Goal: Task Accomplishment & Management: Use online tool/utility

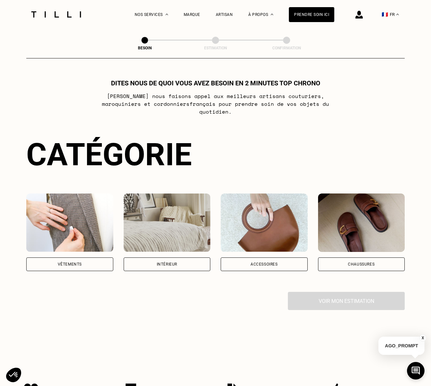
click at [81, 260] on div "Vêtements" at bounding box center [69, 264] width 87 height 14
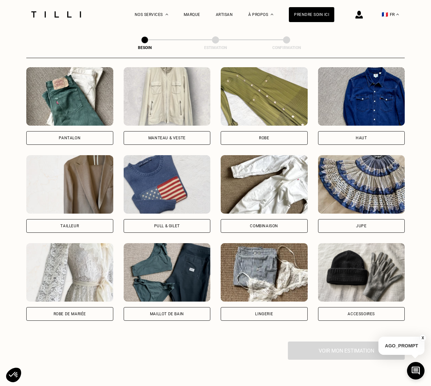
scroll to position [301, 0]
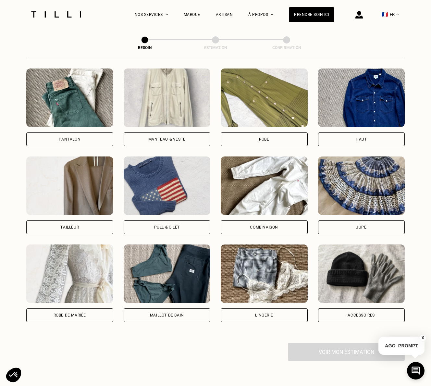
click at [82, 133] on div "Pantalon" at bounding box center [69, 139] width 87 height 14
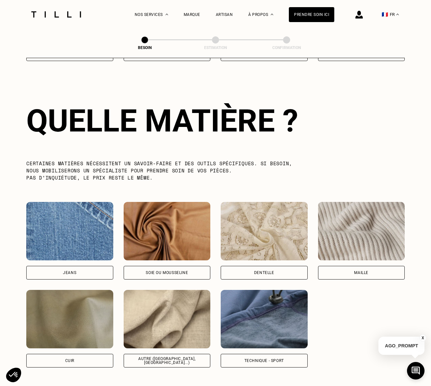
scroll to position [563, 0]
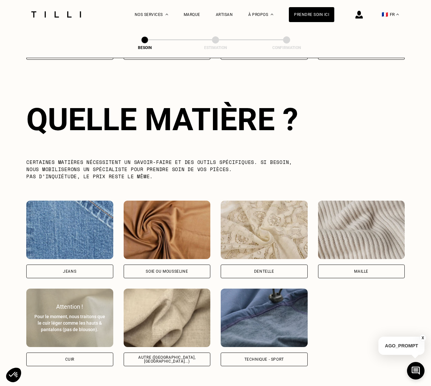
click at [86, 352] on div "Cuir" at bounding box center [69, 359] width 87 height 14
select select "FR"
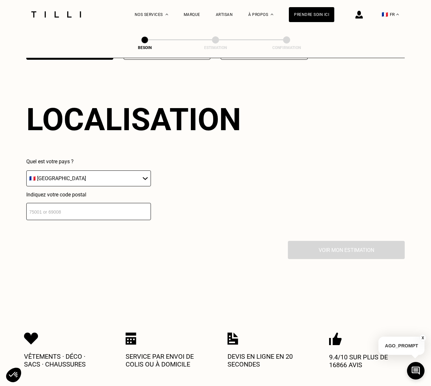
click at [108, 204] on input "number" at bounding box center [88, 211] width 125 height 17
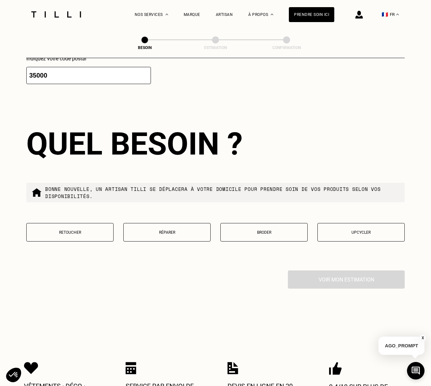
scroll to position [1032, 0]
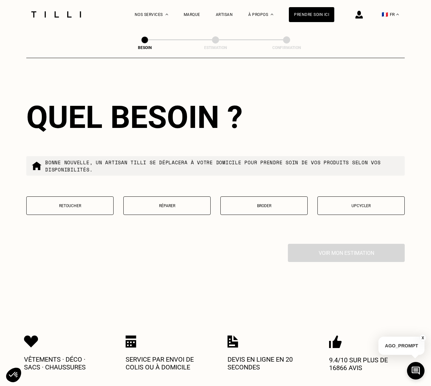
type input "35000"
click at [95, 196] on button "Retoucher" at bounding box center [69, 205] width 87 height 18
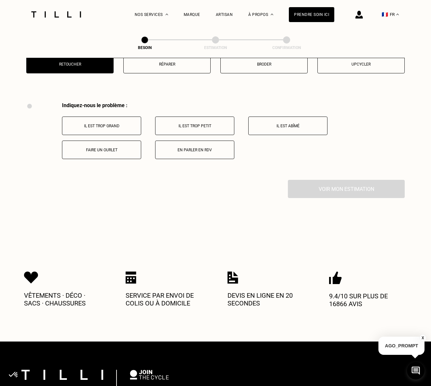
scroll to position [1198, 0]
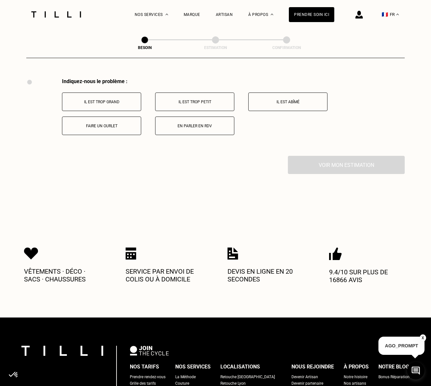
click at [124, 100] on p "Il est trop grand" at bounding box center [102, 102] width 72 height 5
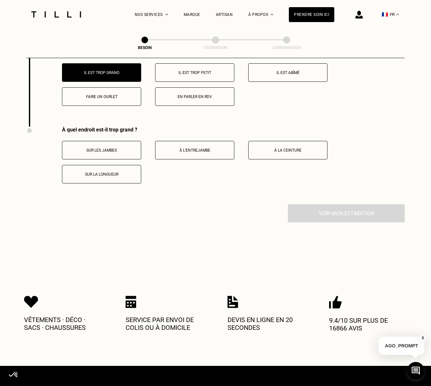
scroll to position [1275, 0]
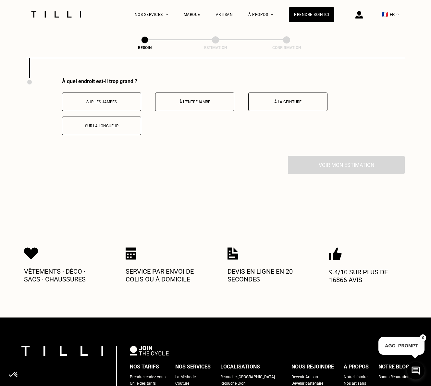
click at [188, 100] on p "À l’entrejambe" at bounding box center [195, 102] width 72 height 5
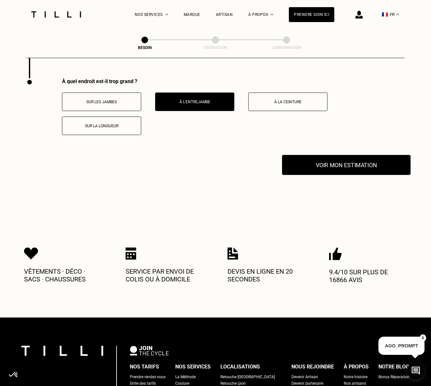
click at [348, 155] on button "Voir mon estimation" at bounding box center [346, 165] width 128 height 20
click at [104, 123] on button "Sur la longueur" at bounding box center [101, 125] width 79 height 18
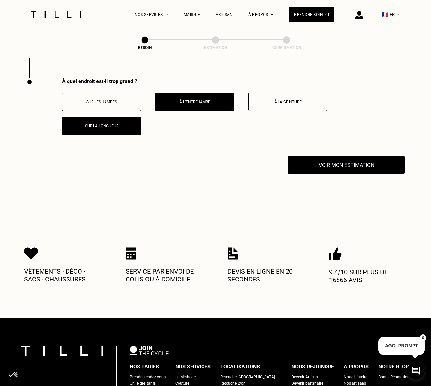
click at [101, 93] on button "Sur les jambes" at bounding box center [101, 101] width 79 height 18
click at [269, 100] on p "À la ceinture" at bounding box center [288, 102] width 72 height 5
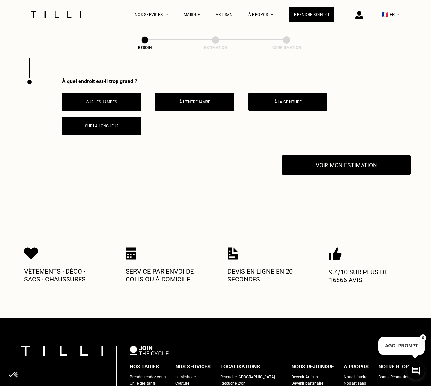
click at [328, 155] on button "Voir mon estimation" at bounding box center [346, 165] width 128 height 20
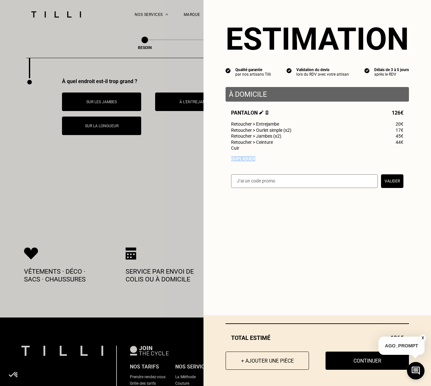
click at [223, 178] on div "Estimation Qualité garantie par nos artisans Tilli Validation du devis lors du …" at bounding box center [316, 98] width 227 height 196
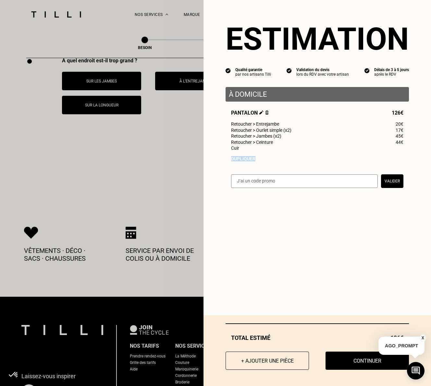
scroll to position [1314, 0]
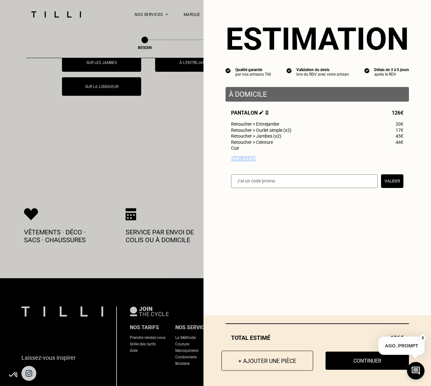
click at [261, 358] on button "+ Ajouter une pièce" at bounding box center [267, 360] width 92 height 20
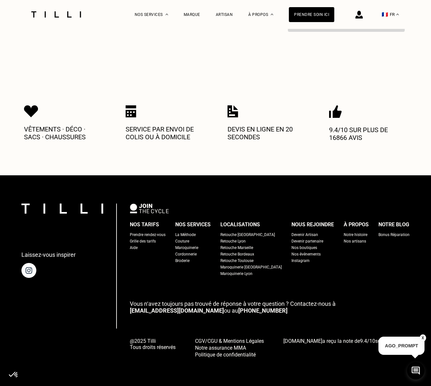
scroll to position [0, 0]
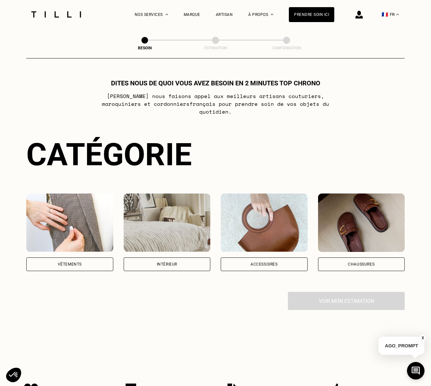
click at [344, 218] on img at bounding box center [361, 222] width 87 height 58
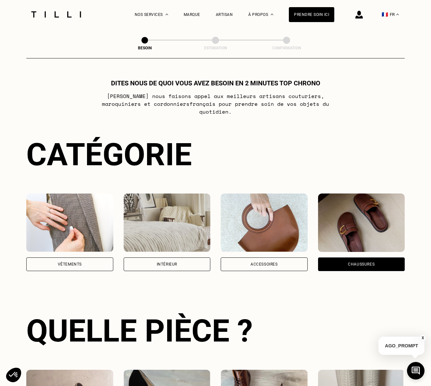
scroll to position [211, 0]
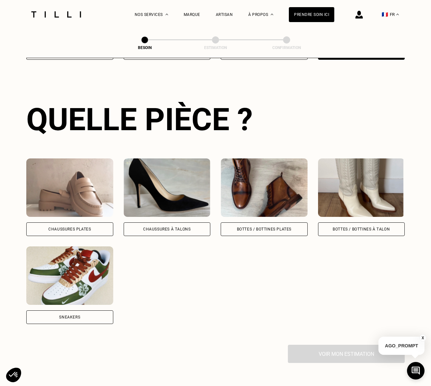
click at [373, 201] on img at bounding box center [361, 187] width 87 height 58
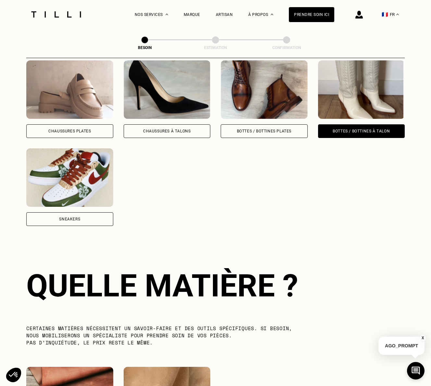
scroll to position [475, 0]
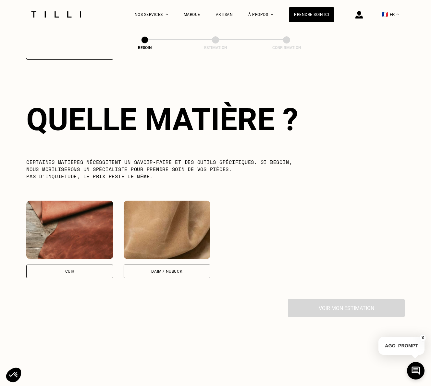
click at [91, 220] on img at bounding box center [69, 230] width 87 height 58
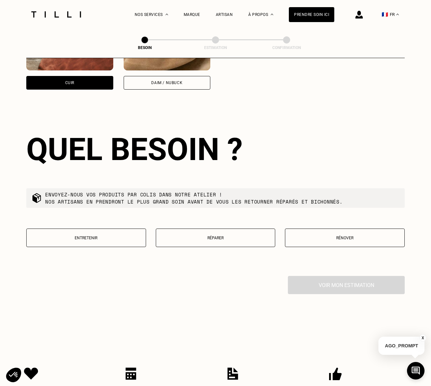
scroll to position [694, 0]
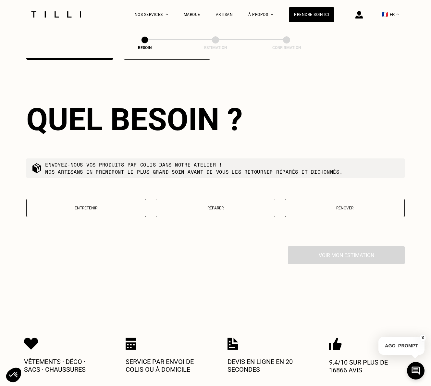
click at [316, 199] on button "Rénover" at bounding box center [345, 208] width 120 height 18
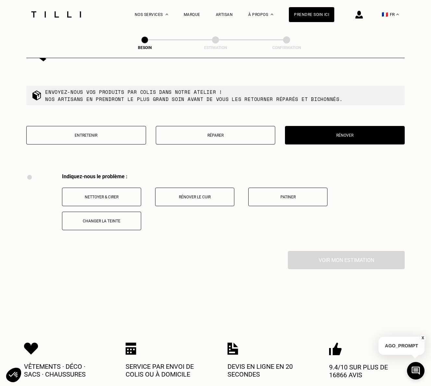
scroll to position [709, 0]
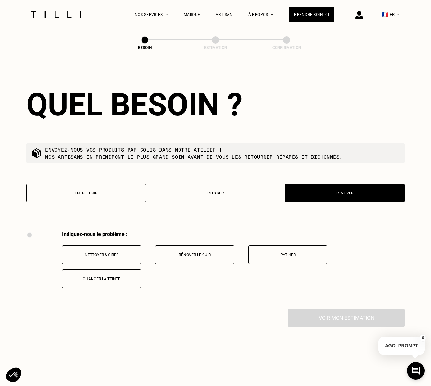
click at [240, 188] on button "Réparer" at bounding box center [216, 193] width 120 height 18
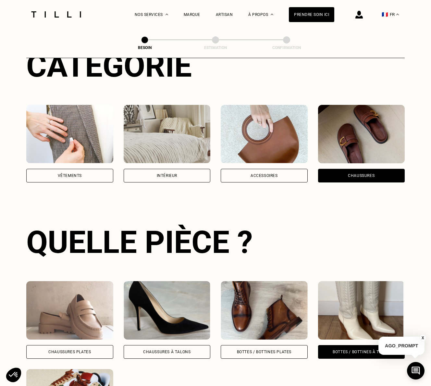
scroll to position [0, 0]
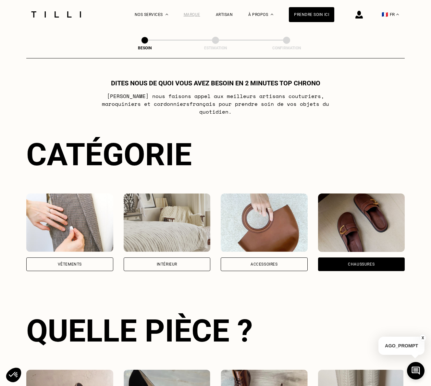
click at [191, 13] on div "Marque" at bounding box center [192, 14] width 17 height 5
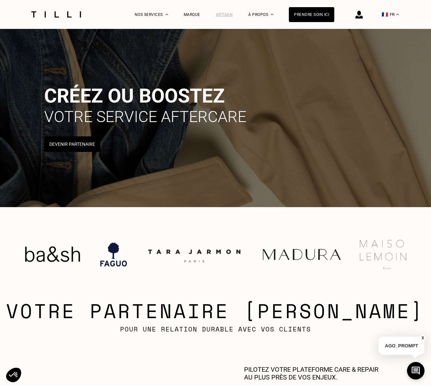
click at [226, 14] on div "Artisan" at bounding box center [224, 14] width 17 height 5
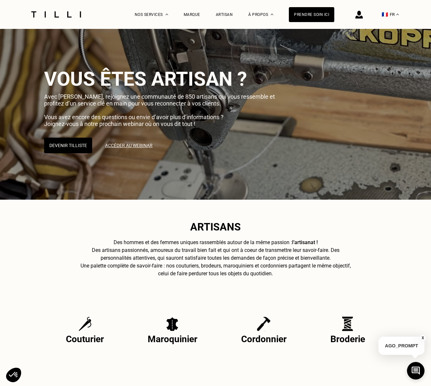
scroll to position [30, 0]
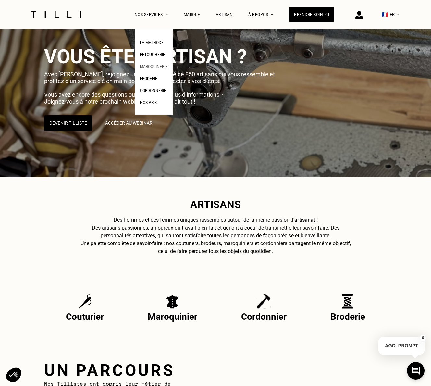
click at [154, 66] on span "Maroquinerie" at bounding box center [154, 66] width 28 height 5
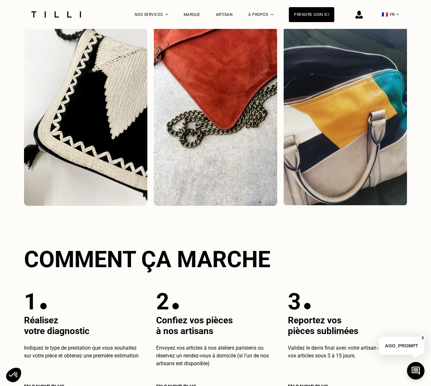
scroll to position [976, 0]
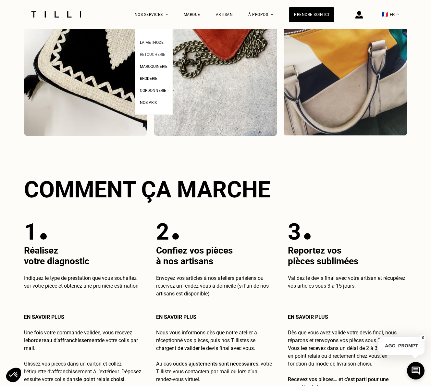
click at [155, 55] on span "Retoucherie" at bounding box center [152, 54] width 25 height 5
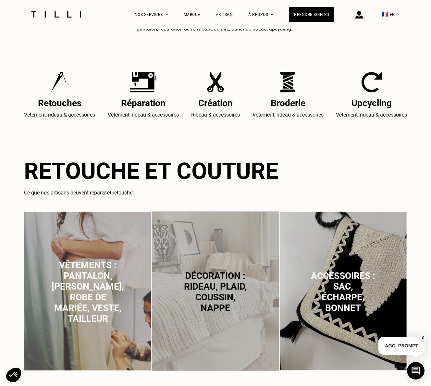
scroll to position [261, 0]
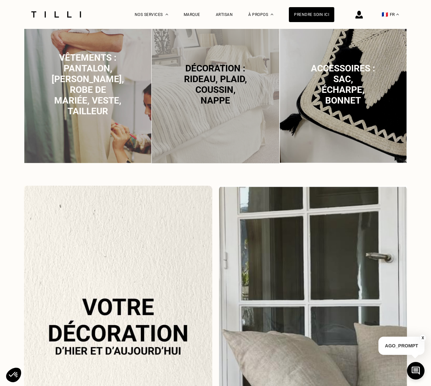
click at [109, 114] on p "Vêtements : pantalon, [PERSON_NAME], robe de mariée, veste, tailleur" at bounding box center [88, 84] width 72 height 64
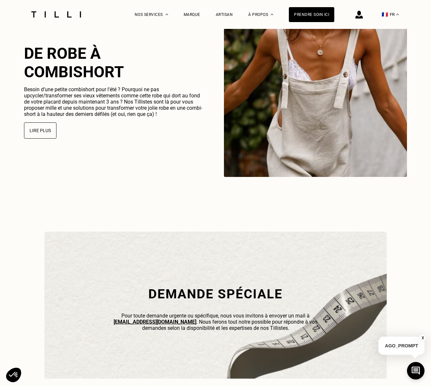
scroll to position [1721, 0]
